Goal: Task Accomplishment & Management: Complete application form

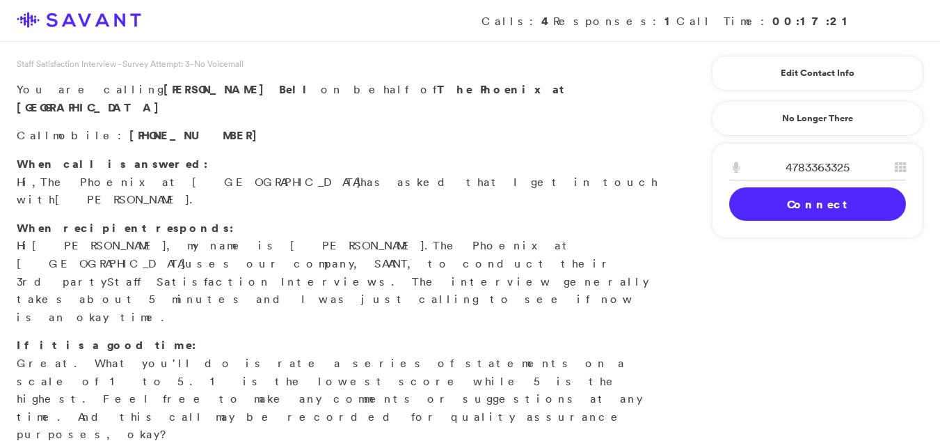
click at [814, 208] on link "Connect" at bounding box center [818, 203] width 177 height 33
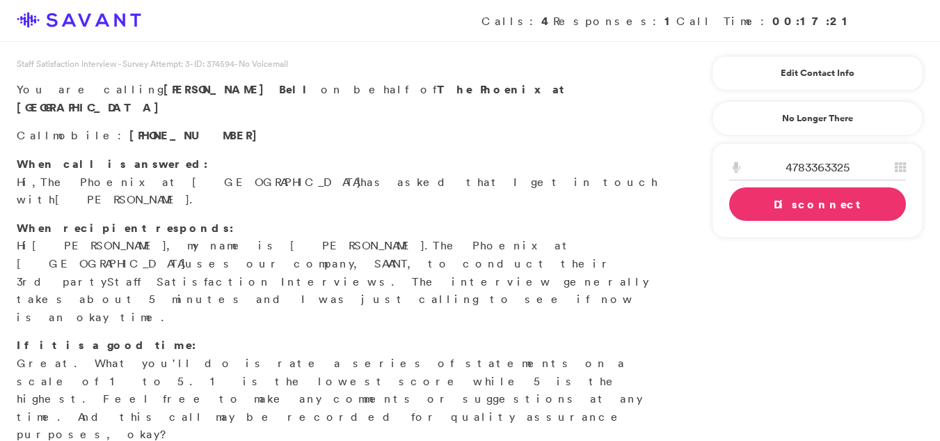
click at [814, 208] on link "Disconnect" at bounding box center [818, 203] width 177 height 33
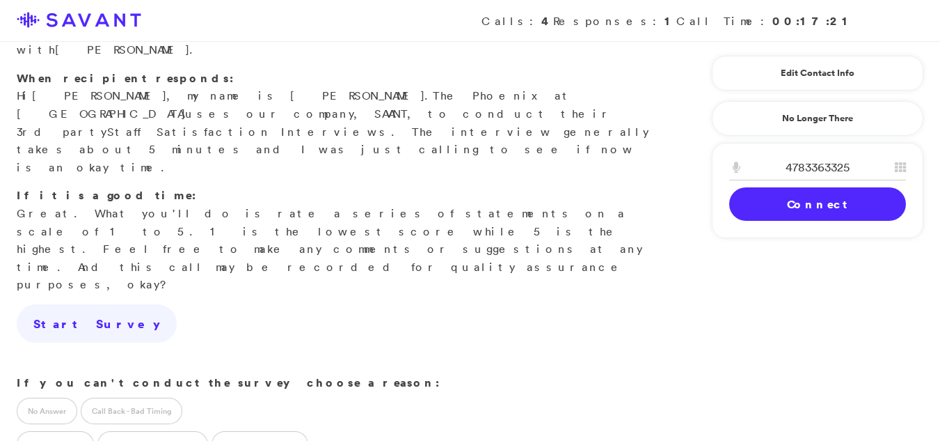
scroll to position [191, 0]
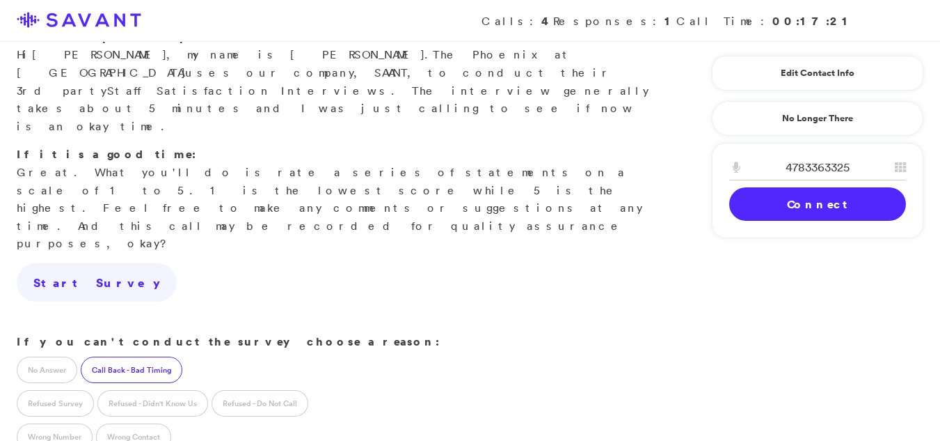
click at [125, 356] on label "Call Back - Bad Timing" at bounding box center [132, 369] width 102 height 26
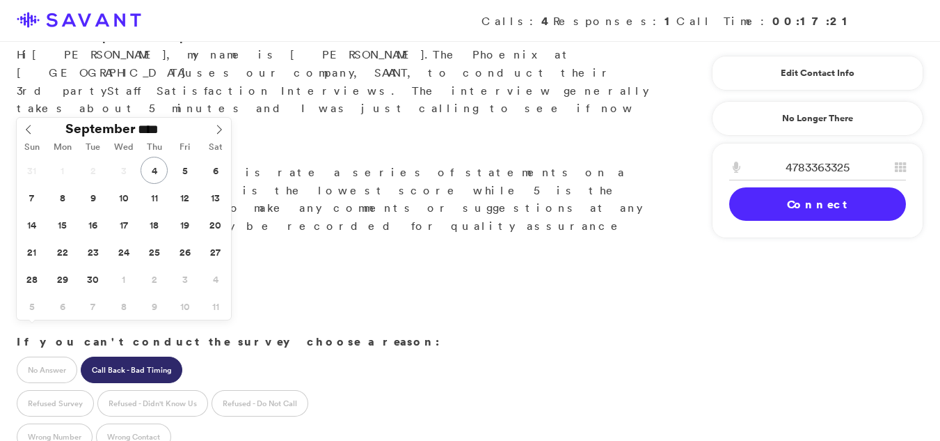
type input "**********"
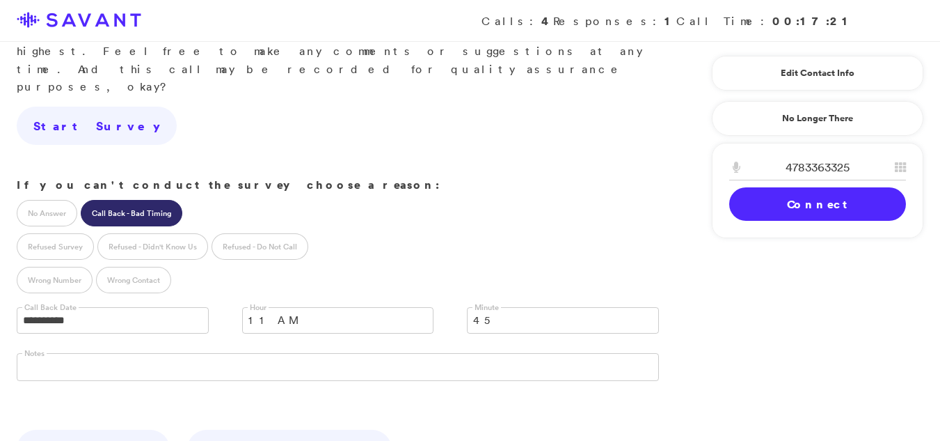
scroll to position [383, 0]
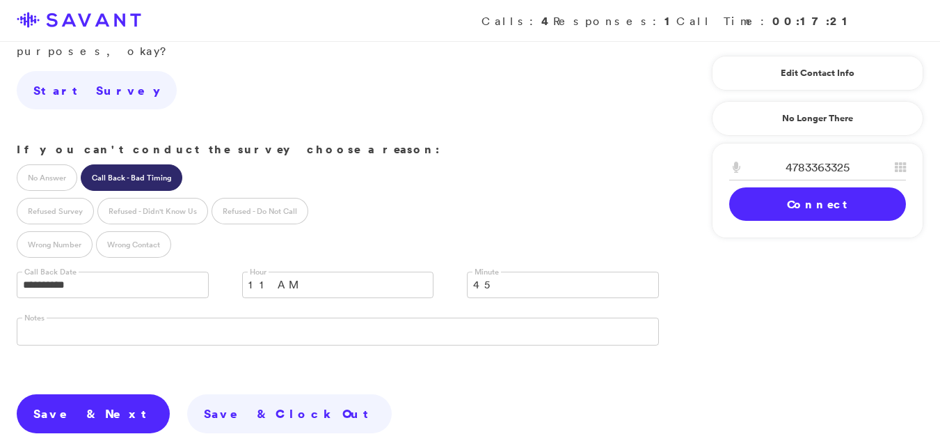
click at [65, 394] on link "Save & Next" at bounding box center [93, 413] width 153 height 39
